Goal: Use online tool/utility: Utilize a website feature to perform a specific function

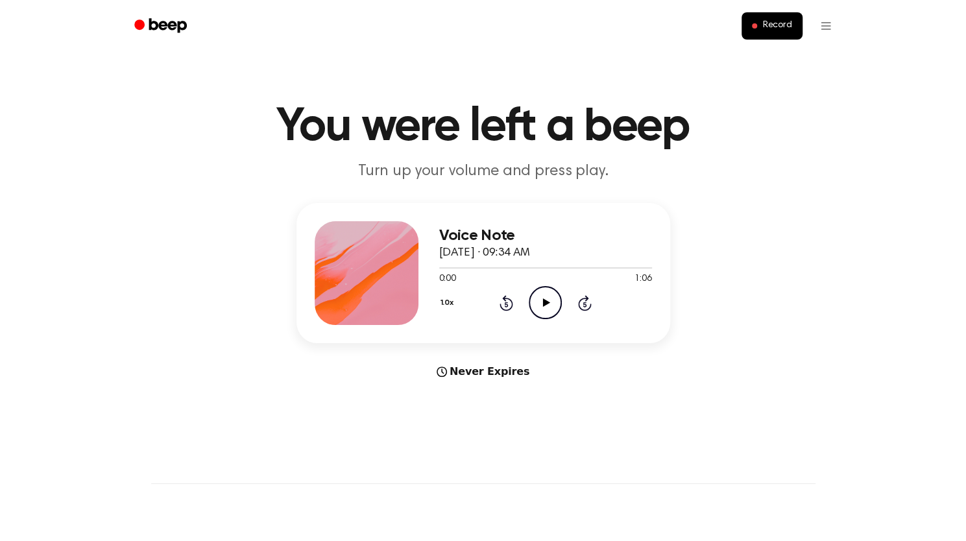
click at [544, 307] on icon "Play Audio" at bounding box center [545, 302] width 33 height 33
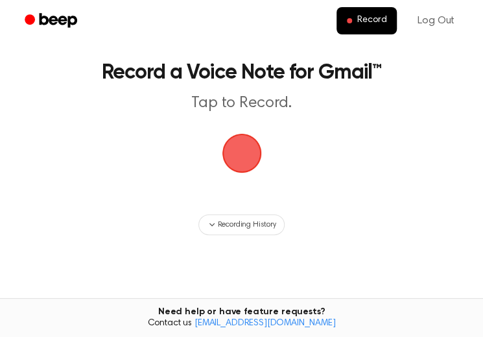
click at [245, 163] on span "button" at bounding box center [242, 153] width 73 height 73
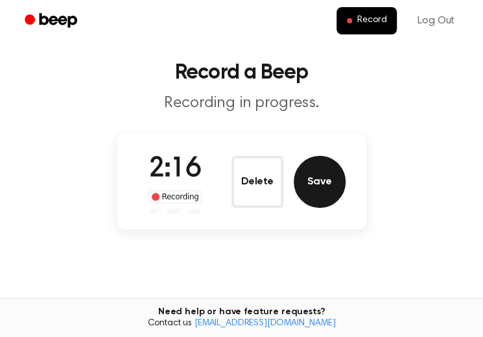
click at [327, 179] on button "Save" at bounding box center [320, 182] width 52 height 52
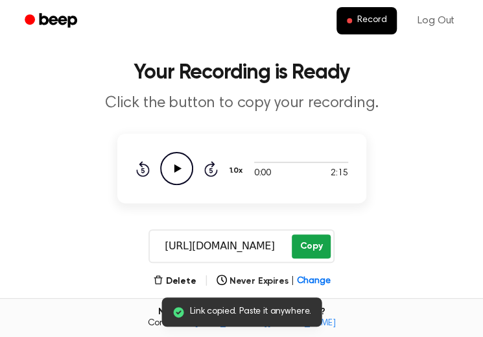
click at [309, 246] on button "Copy" at bounding box center [311, 246] width 38 height 24
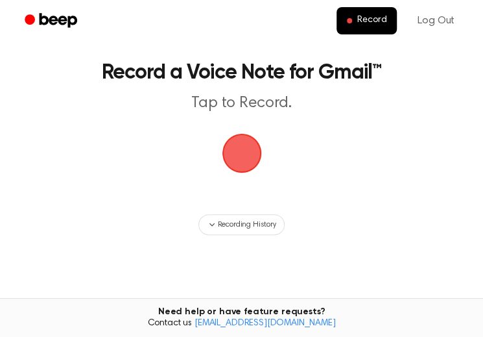
click at [234, 152] on span "button" at bounding box center [241, 153] width 44 height 44
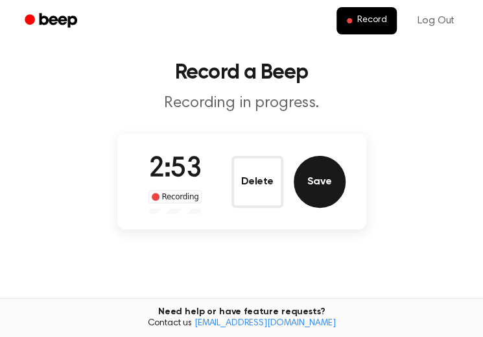
click at [319, 189] on button "Save" at bounding box center [320, 182] width 52 height 52
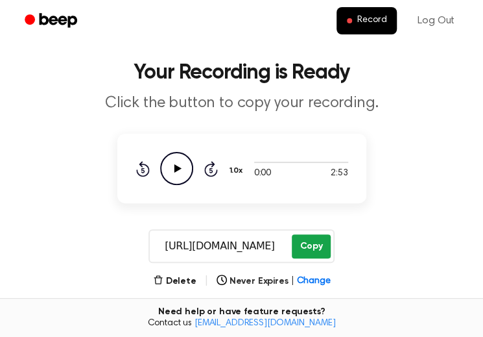
click at [313, 247] on button "Copy" at bounding box center [311, 246] width 38 height 24
